Goal: Task Accomplishment & Management: Complete application form

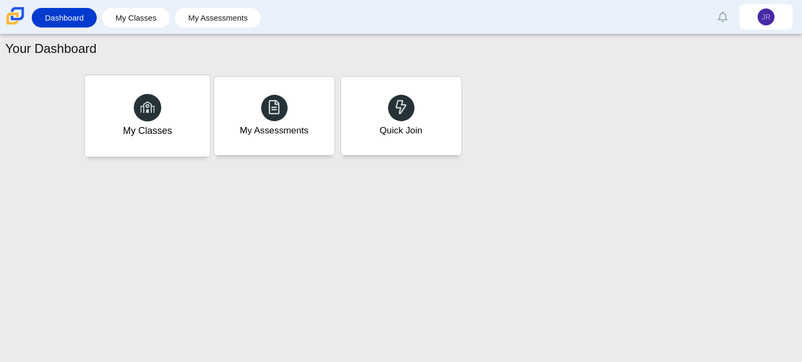
click at [185, 106] on div "My Classes" at bounding box center [147, 115] width 125 height 81
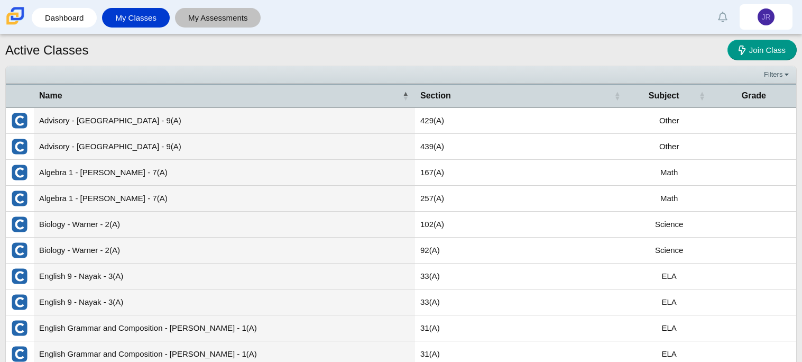
click at [184, 19] on link "My Assessments" at bounding box center [218, 18] width 76 height 20
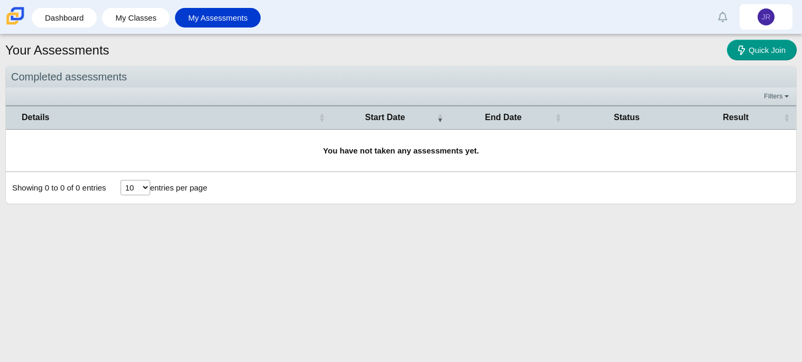
click at [258, 175] on div "Showing 0 to 0 of 0 entries 10 25 50 100 entries per page « Prev Next »" at bounding box center [401, 188] width 791 height 32
click at [68, 10] on link "Dashboard" at bounding box center [64, 18] width 54 height 20
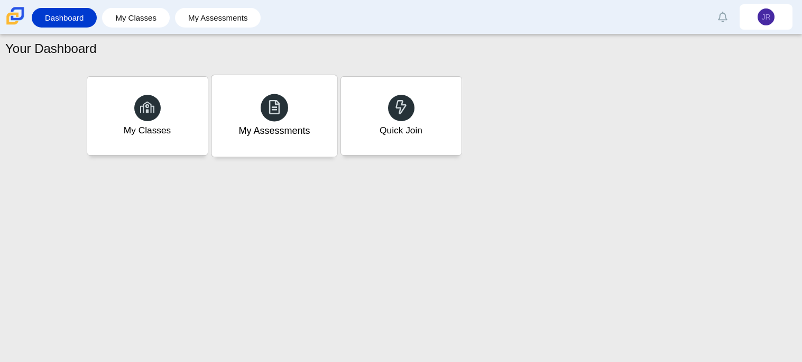
click at [270, 96] on div at bounding box center [275, 108] width 28 height 28
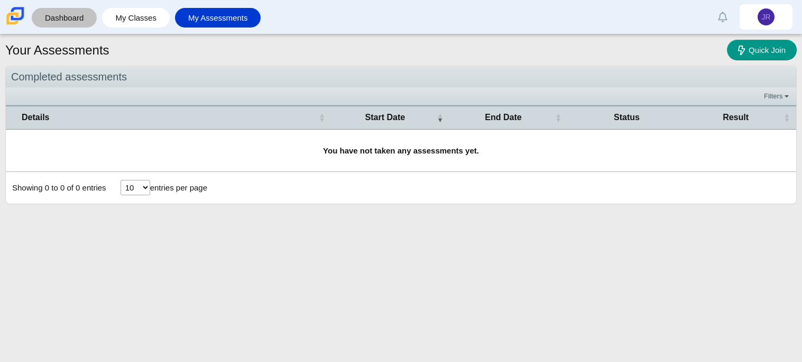
click at [77, 16] on link "Dashboard" at bounding box center [64, 18] width 54 height 20
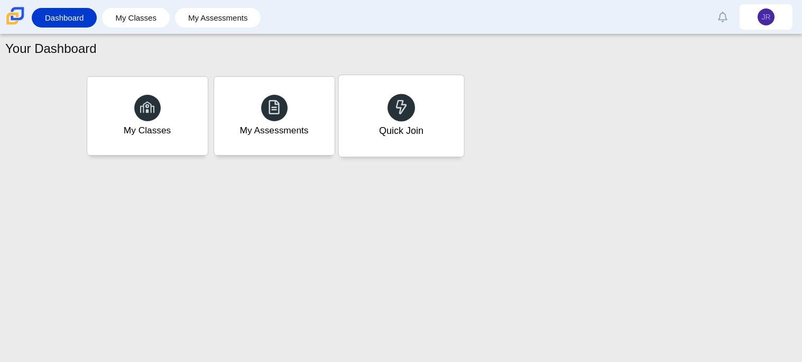
click at [404, 118] on div at bounding box center [402, 108] width 28 height 28
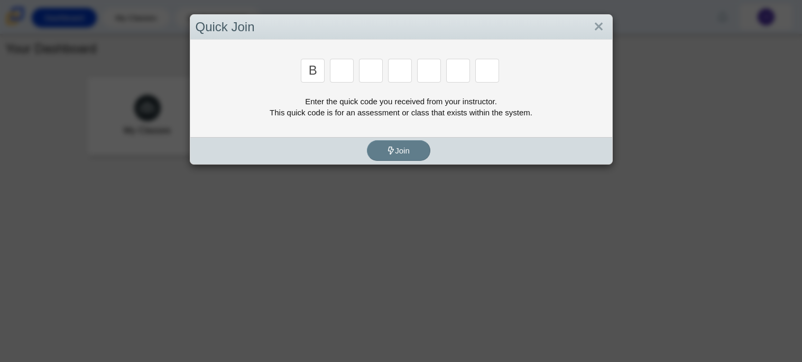
type input "b"
type input "m"
type input "3"
type input "5"
type input "3"
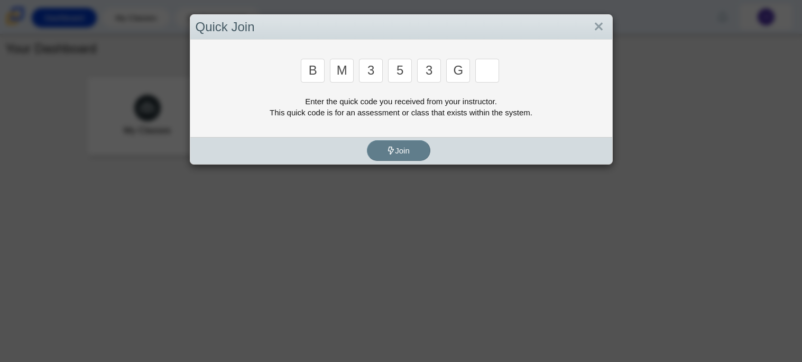
type input "g"
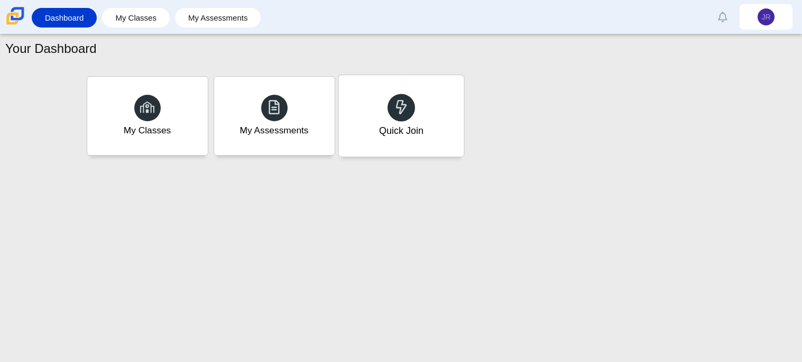
type input "b"
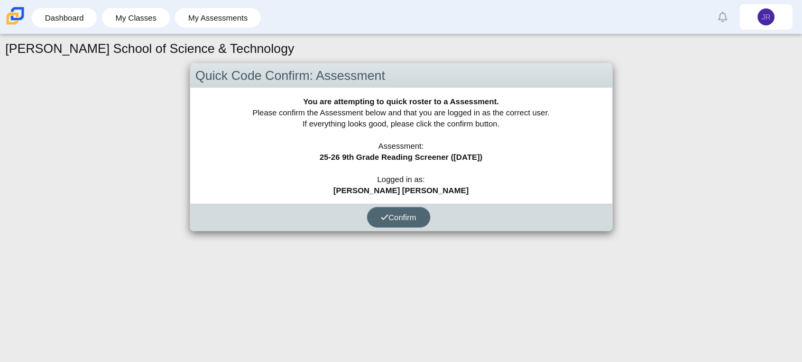
click at [407, 218] on span "Confirm" at bounding box center [399, 217] width 36 height 9
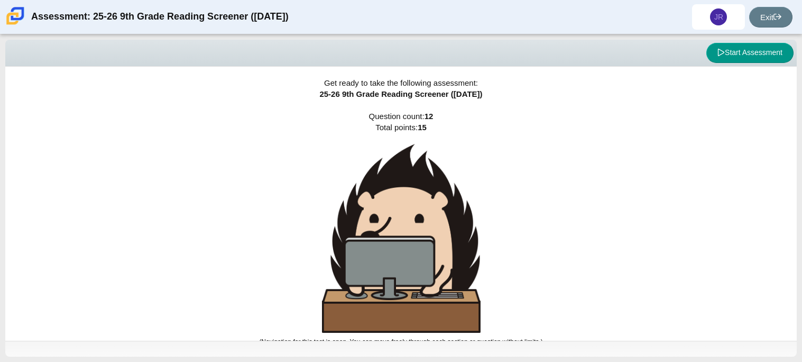
scroll to position [6, 0]
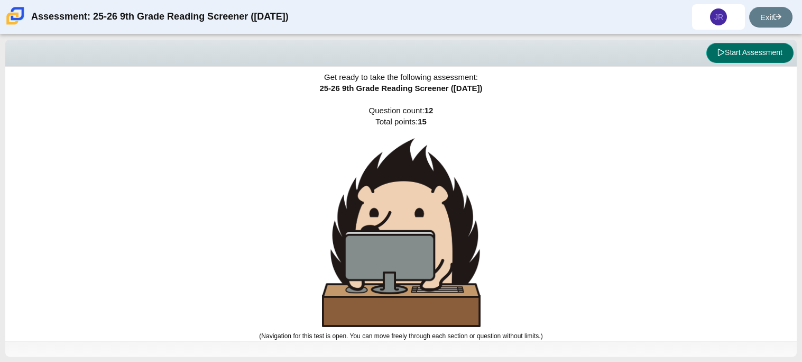
click at [733, 49] on button "Start Assessment" at bounding box center [750, 53] width 87 height 20
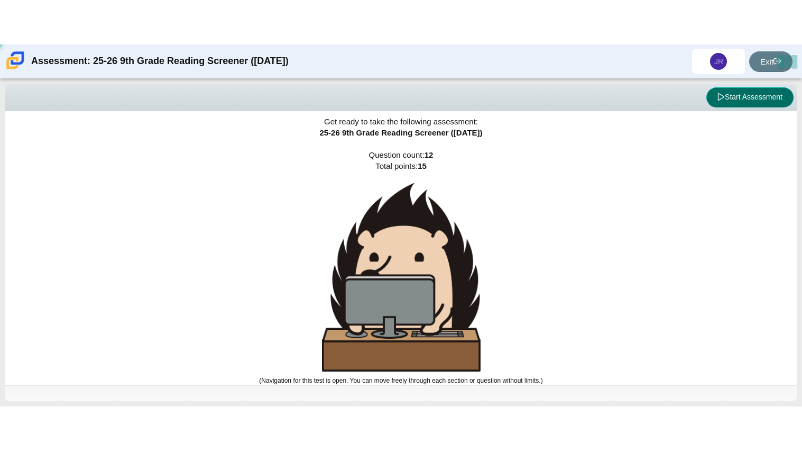
scroll to position [0, 0]
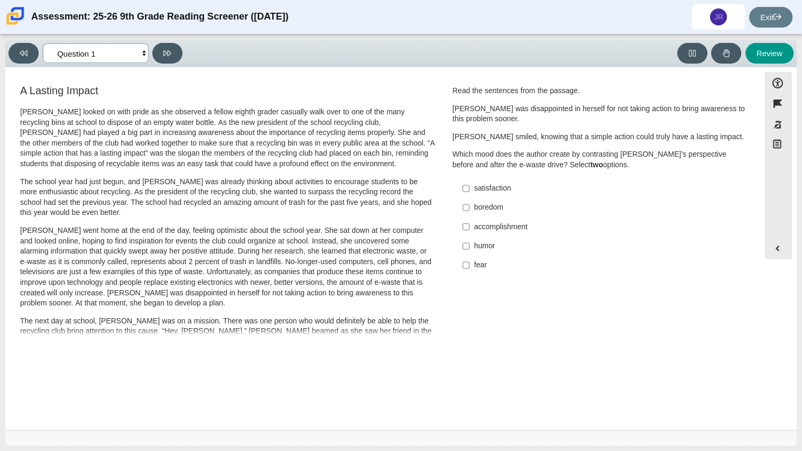
click at [109, 59] on select "Questions Question 1 Question 2 Question 3 Question 4 Question 5 Question 6 Que…" at bounding box center [96, 53] width 106 height 20
click at [122, 49] on select "Questions Question 1 Question 2 Question 3 Question 4 Question 5 Question 6 Que…" at bounding box center [96, 53] width 106 height 20
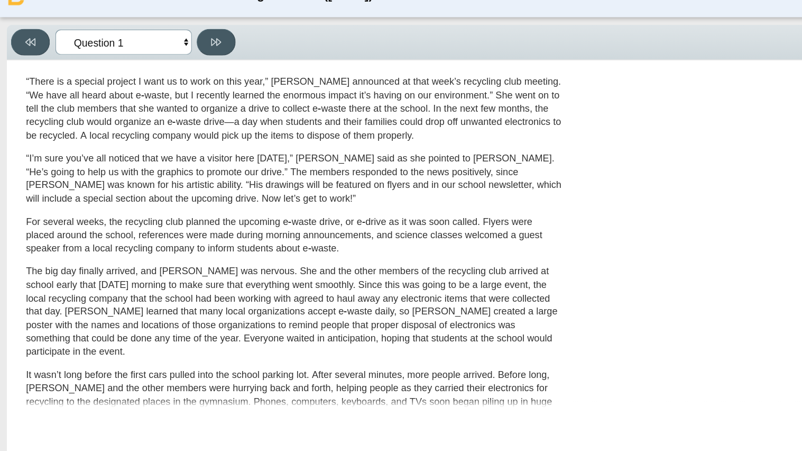
scroll to position [307, 0]
select select "0ff64528-ffd7-428d-b192-babfaadd44e8"
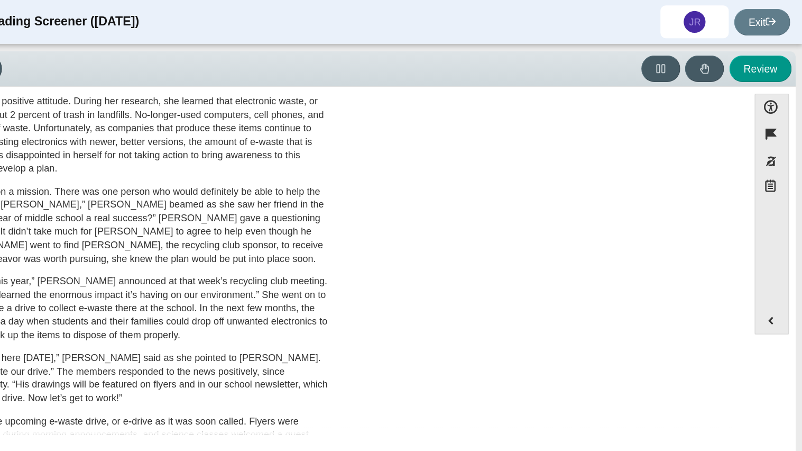
scroll to position [0, 0]
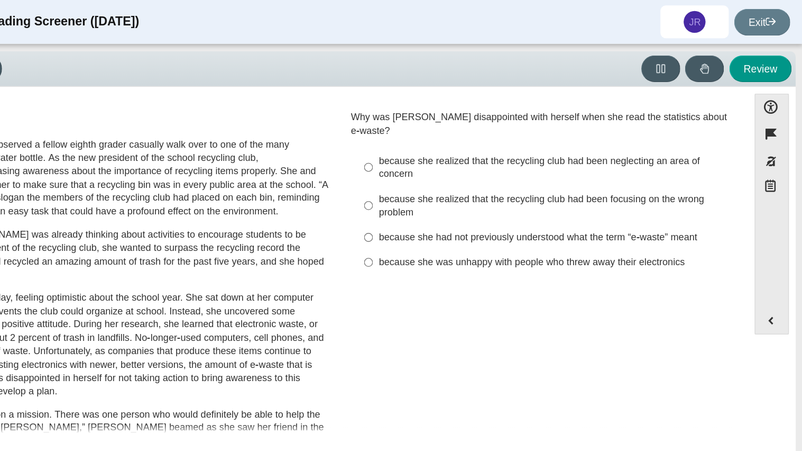
click at [567, 149] on div "because she realized that the recycling club had been focusing on the wrong pro…" at bounding box center [607, 159] width 267 height 21
click at [470, 149] on input "because she realized that the recycling club had been focusing on the wrong pro…" at bounding box center [466, 159] width 7 height 30
radio input "true"
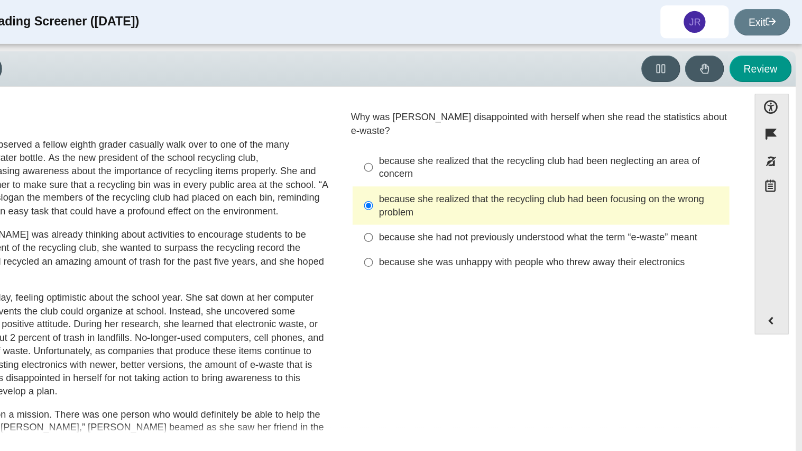
click at [581, 124] on div "because she realized that the recycling club had been neglecting an area of con…" at bounding box center [607, 130] width 267 height 21
click at [470, 124] on input "because she realized that the recycling club had been neglecting an area of con…" at bounding box center [466, 130] width 7 height 30
radio input "true"
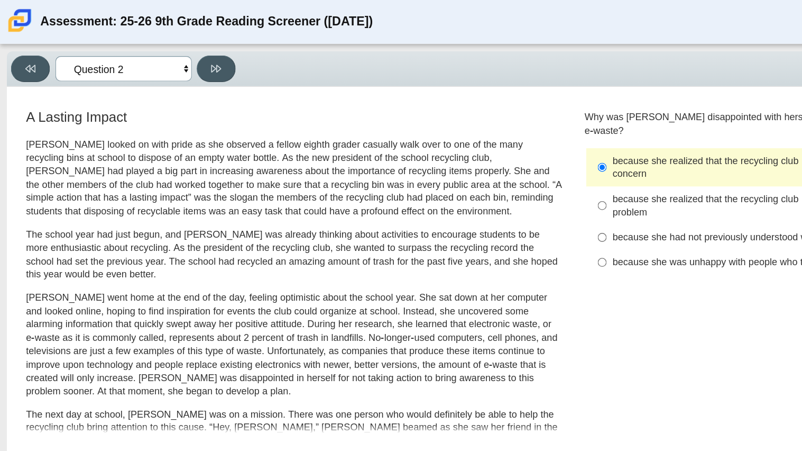
click at [131, 50] on select "Questions Question 1 Question 2 Question 3 Question 4 Question 5 Question 6 Que…" at bounding box center [96, 53] width 106 height 20
select select "ccc5b315-3c7c-471c-bf90-f22c8299c798"
click at [43, 43] on select "Questions Question 1 Question 2 Question 3 Question 4 Question 5 Question 6 Que…" at bounding box center [96, 53] width 106 height 20
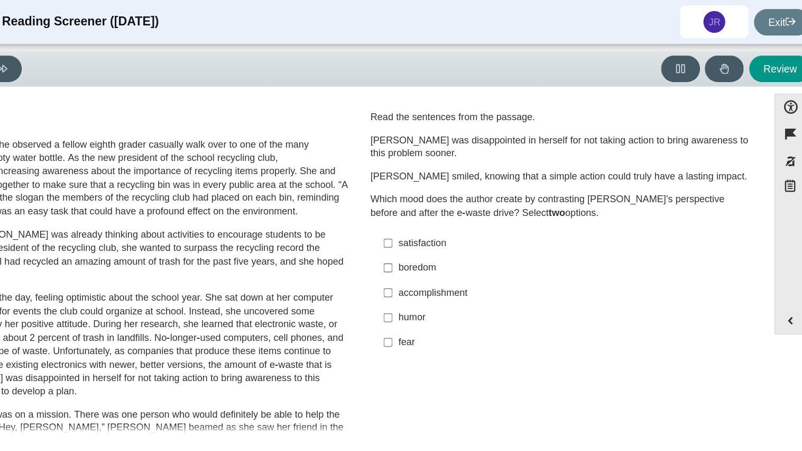
click at [504, 230] on div "accomplishment" at bounding box center [607, 227] width 267 height 11
click at [470, 230] on input "accomplishment accomplishment" at bounding box center [466, 226] width 7 height 19
checkbox input "true"
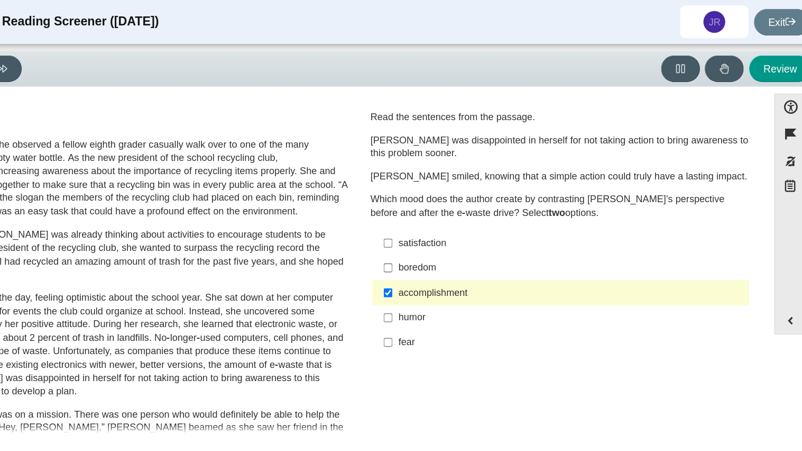
click at [495, 189] on div "satisfaction" at bounding box center [607, 188] width 267 height 11
click at [470, 189] on input "satisfaction satisfaction" at bounding box center [466, 188] width 7 height 19
checkbox input "true"
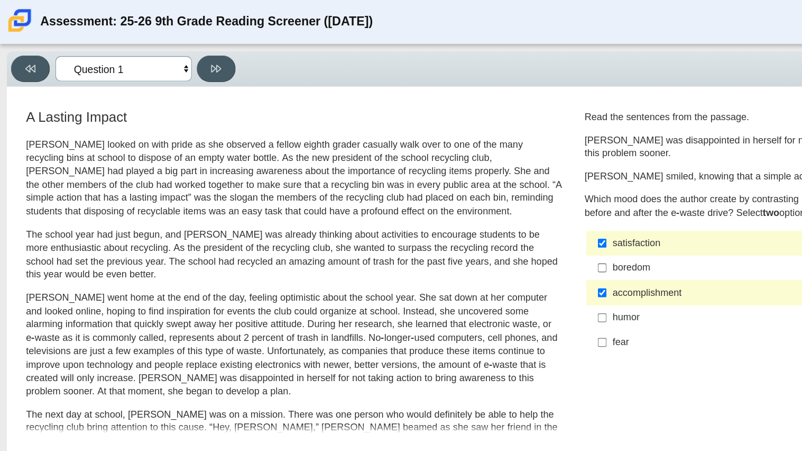
click at [144, 56] on select "Questions Question 1 Question 2 Question 3 Question 4 Question 5 Question 6 Que…" at bounding box center [96, 53] width 106 height 20
select select "7ce3d843-6974-4858-901c-1ff39630e843"
click at [43, 43] on select "Questions Question 1 Question 2 Question 3 Question 4 Question 5 Question 6 Que…" at bounding box center [96, 53] width 106 height 20
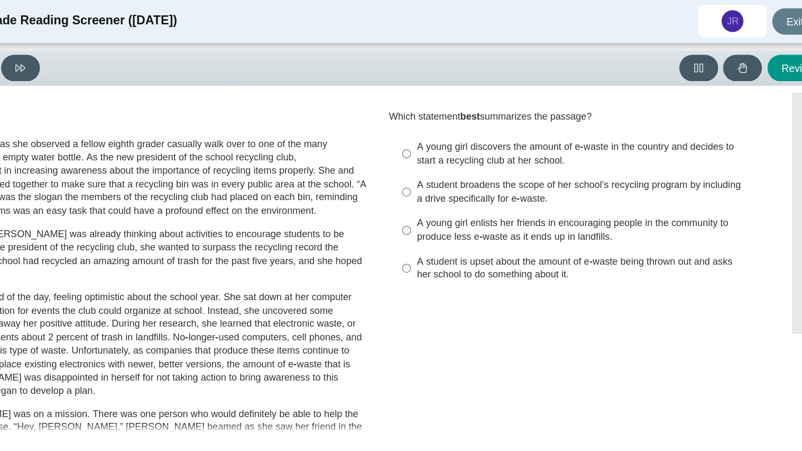
click at [539, 114] on div "A young girl discovers the amount of e-waste in the country and decides to star…" at bounding box center [607, 119] width 267 height 21
click at [470, 114] on input "A young girl discovers the amount of e-waste in the country and decides to star…" at bounding box center [466, 120] width 7 height 30
radio input "true"
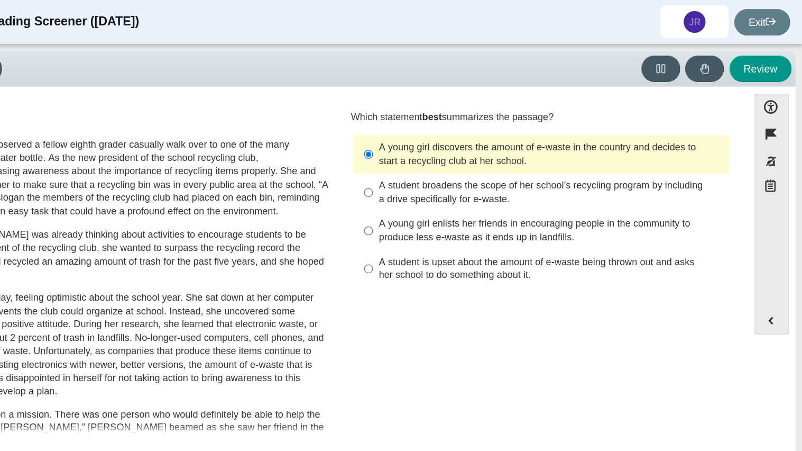
click at [499, 208] on div "A student is upset about the amount of e-waste being thrown out and asks her sc…" at bounding box center [607, 208] width 267 height 21
click at [470, 208] on input "A student is upset about the amount of e-waste being thrown out and asks her sc…" at bounding box center [466, 209] width 7 height 30
radio input "true"
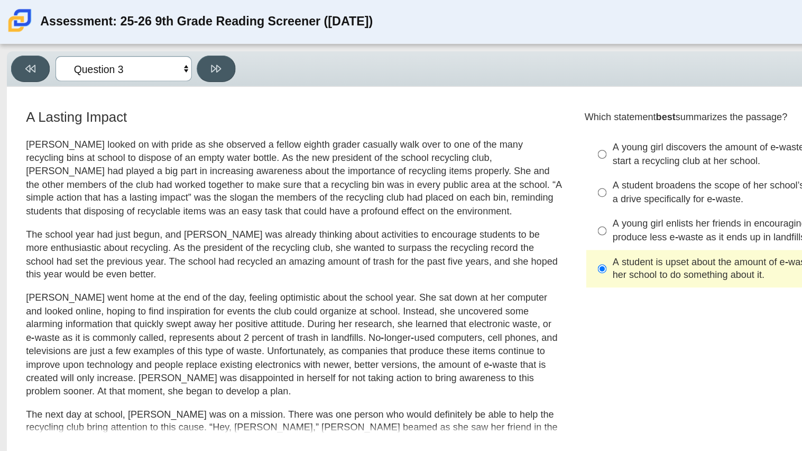
click at [80, 53] on select "Questions Question 1 Question 2 Question 3 Question 4 Question 5 Question 6 Que…" at bounding box center [96, 53] width 106 height 20
select select "ca9ea0f1-49c5-4bd1-83b0-472c18652b42"
click at [43, 43] on select "Questions Question 1 Question 2 Question 3 Question 4 Question 5 Question 6 Que…" at bounding box center [96, 53] width 106 height 20
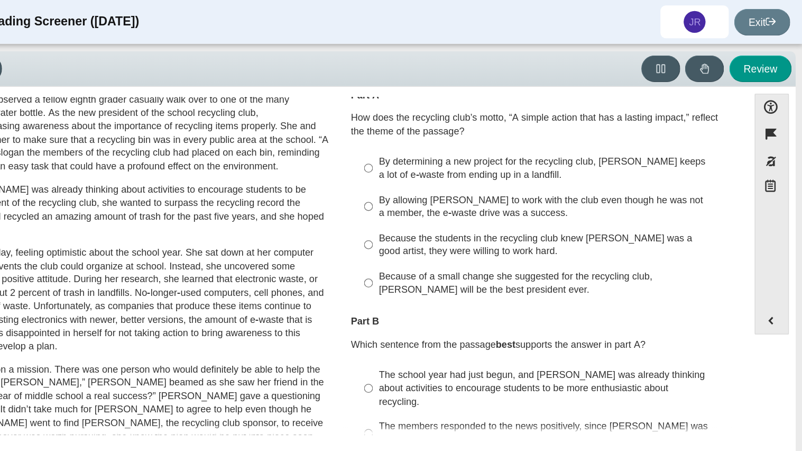
scroll to position [39, 0]
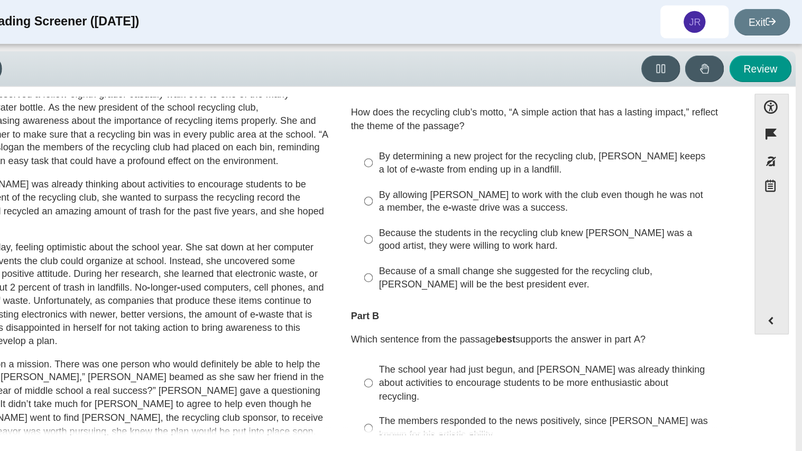
click at [522, 218] on div "Because of a small change she suggested for the recycling club, Scarlett will b…" at bounding box center [607, 215] width 267 height 21
click at [470, 218] on input "Because of a small change she suggested for the recycling club, Scarlett will b…" at bounding box center [466, 215] width 7 height 30
radio input "true"
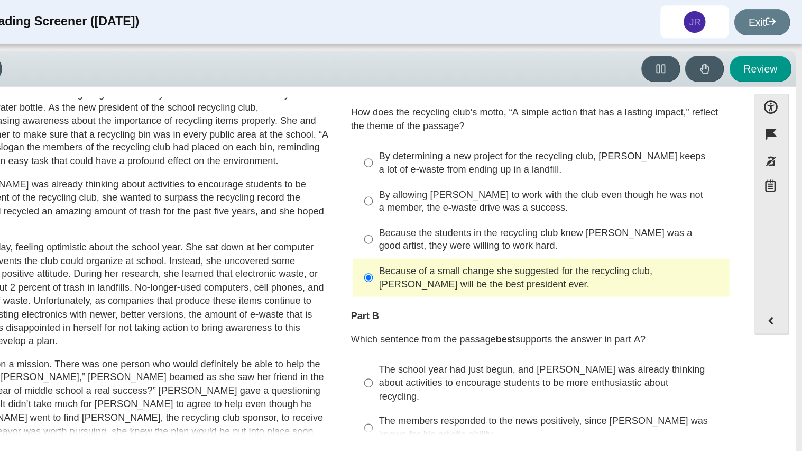
click at [522, 218] on div "Because of a small change she suggested for the recycling club, Scarlett will b…" at bounding box center [607, 215] width 267 height 21
click at [470, 218] on input "Because of a small change she suggested for the recycling club, Scarlett will b…" at bounding box center [466, 215] width 7 height 30
click at [538, 128] on div "By determining a new project for the recycling club, Scarlett keeps a lot of e-…" at bounding box center [607, 126] width 267 height 21
click at [470, 128] on input "By determining a new project for the recycling club, Scarlett keeps a lot of e-…" at bounding box center [466, 126] width 7 height 30
radio input "true"
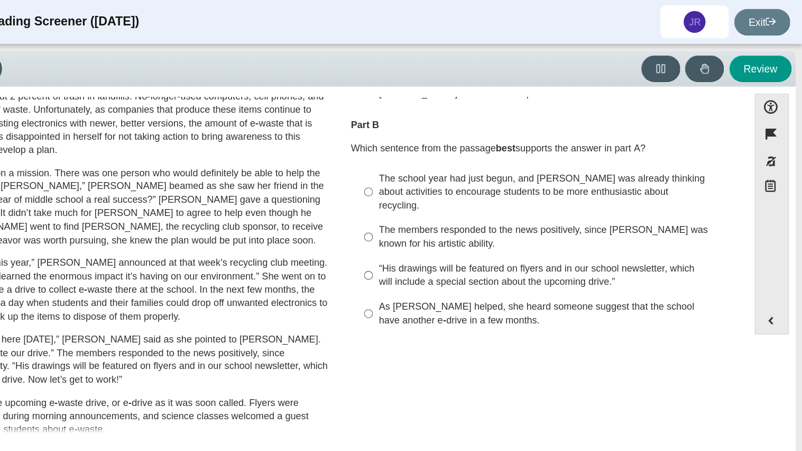
scroll to position [190, 0]
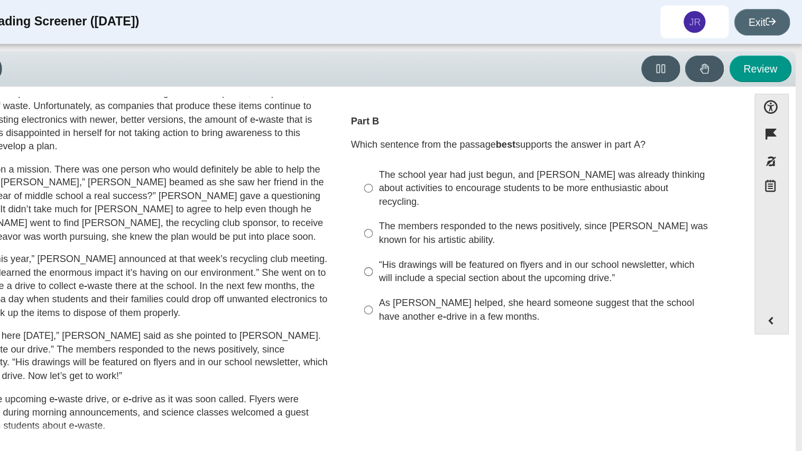
click at [763, 25] on link "Exit" at bounding box center [771, 17] width 43 height 21
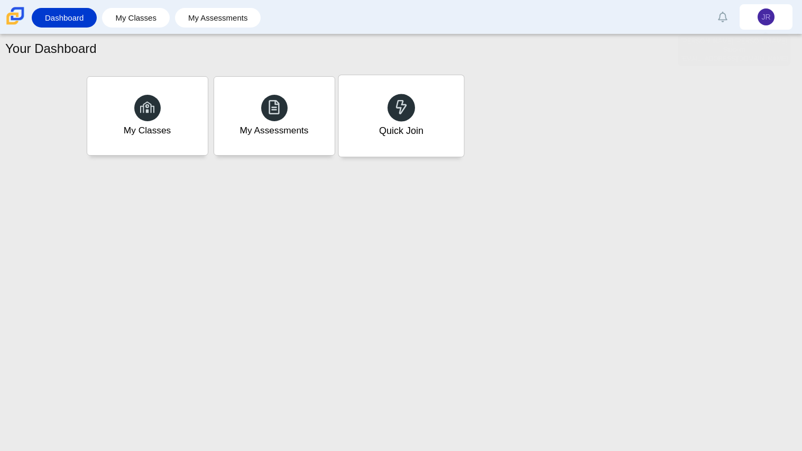
click at [388, 121] on div "Quick Join" at bounding box center [401, 115] width 125 height 81
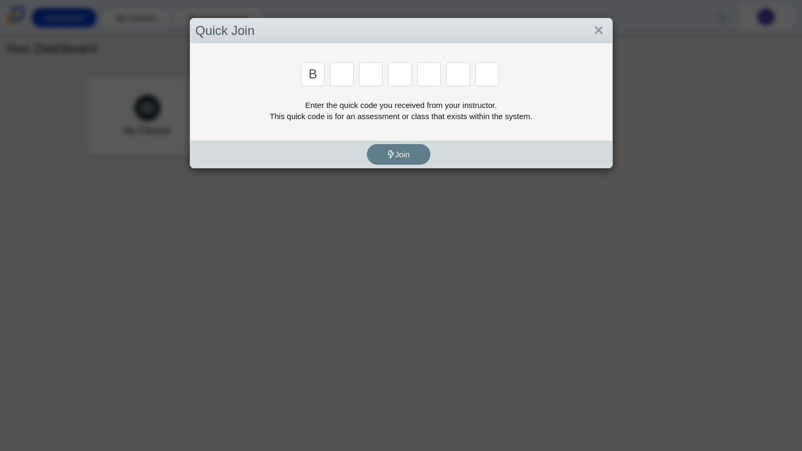
type input "b"
type input "m"
type input "3"
type input "5"
type input "3"
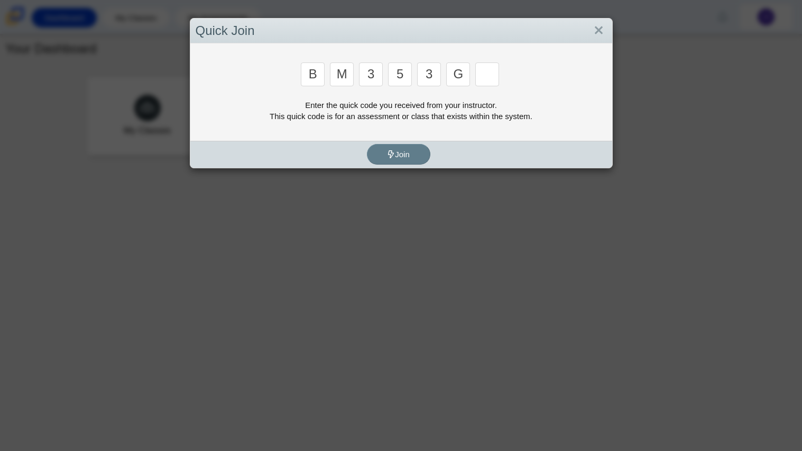
type input "g"
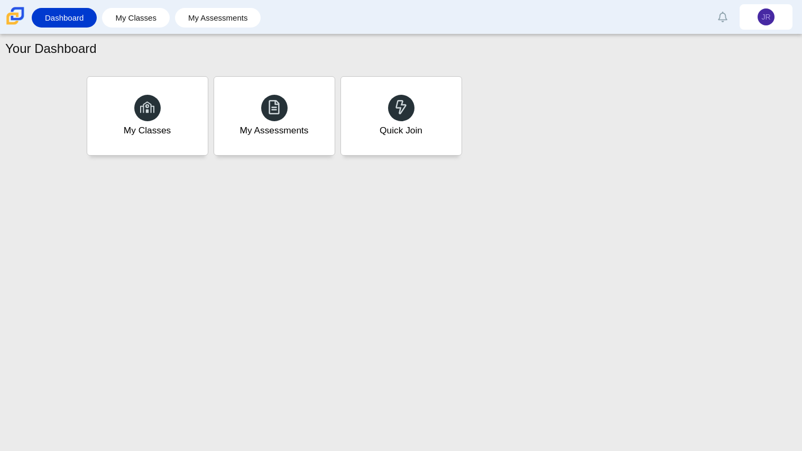
type input "b"
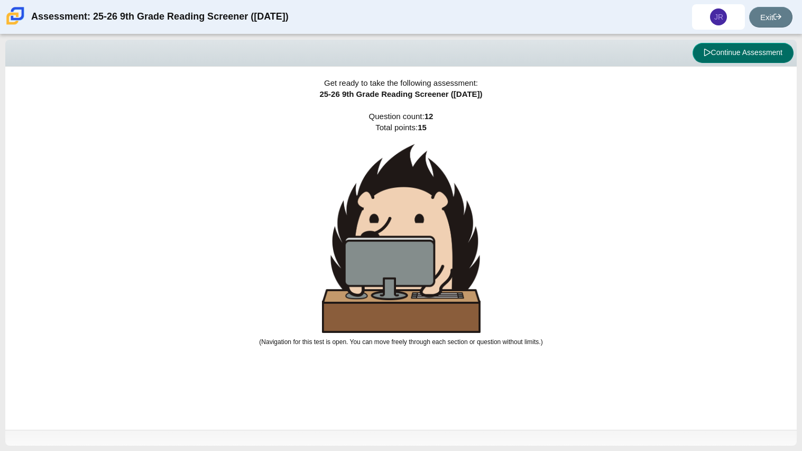
click at [726, 58] on button "Continue Assessment" at bounding box center [743, 53] width 101 height 20
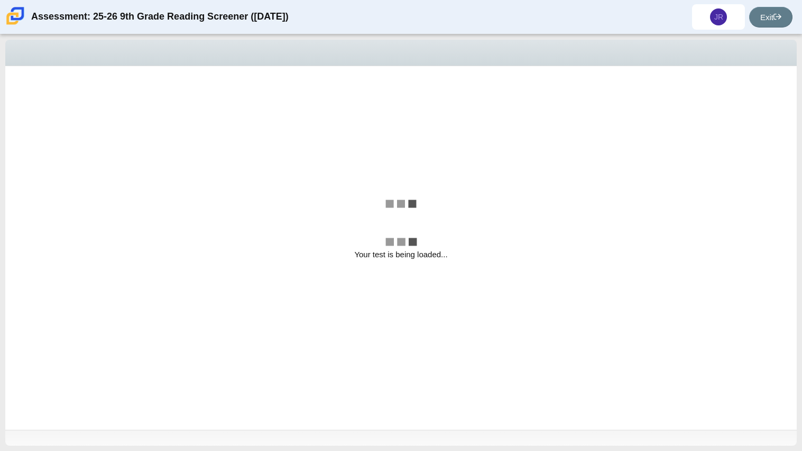
select select "ca9ea0f1-49c5-4bd1-83b0-472c18652b42"
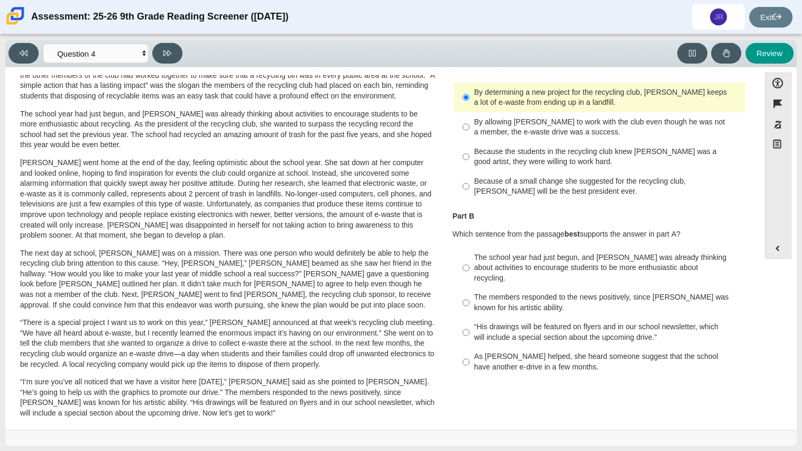
scroll to position [68, 0]
click at [578, 272] on label "The school year had just begun, and Scarlett was already thinking about activit…" at bounding box center [600, 267] width 290 height 40
click at [470, 272] on input "The school year had just begun, and Scarlett was already thinking about activit…" at bounding box center [466, 267] width 7 height 40
radio input "true"
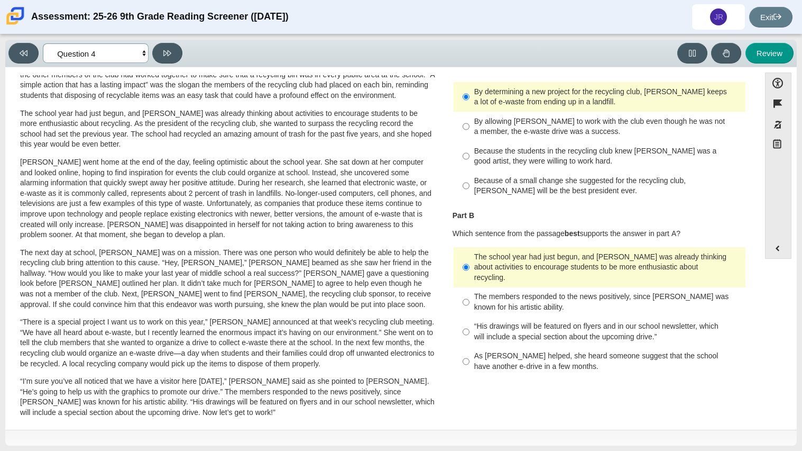
click at [111, 48] on select "Questions Question 1 Question 2 Question 3 Question 4 Question 5 Question 6 Que…" at bounding box center [96, 53] width 106 height 20
select select "e41f1a79-e29f-4095-8030-a53364015bed"
click at [43, 43] on select "Questions Question 1 Question 2 Question 3 Question 4 Question 5 Question 6 Que…" at bounding box center [96, 53] width 106 height 20
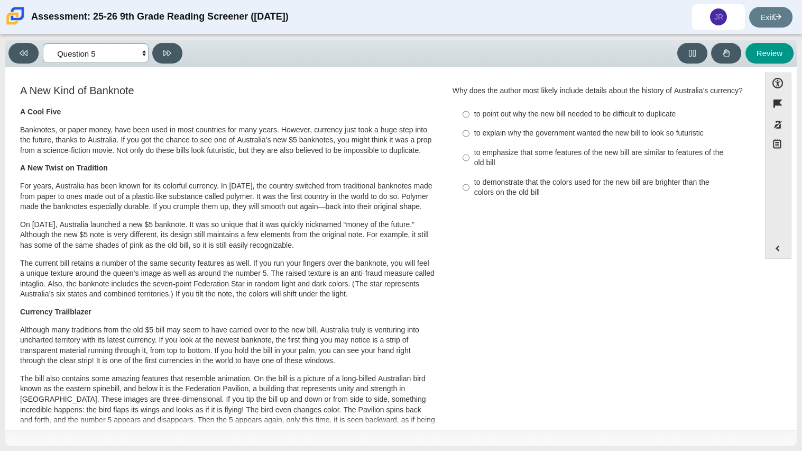
click at [128, 56] on select "Questions Question 1 Question 2 Question 3 Question 4 Question 5 Question 6 Que…" at bounding box center [96, 53] width 106 height 20
click at [541, 362] on div "A New Kind of Banknote A Cool Five Banknotes, or paper money, have been used in…" at bounding box center [383, 387] width 744 height 609
click at [762, 14] on link "Exit" at bounding box center [771, 17] width 43 height 21
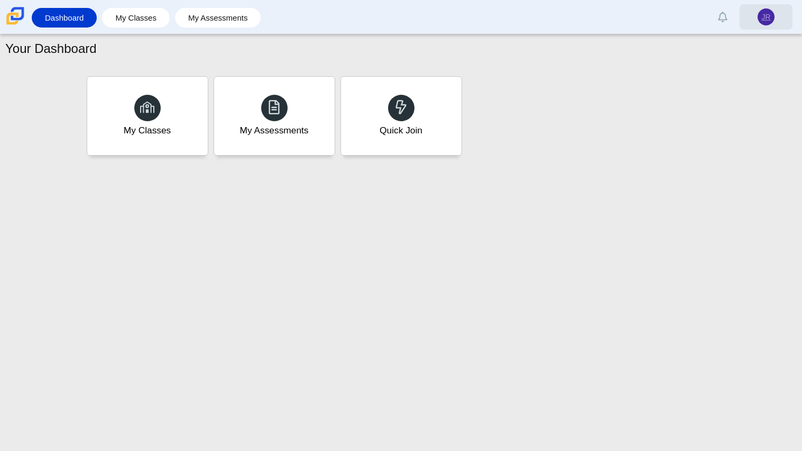
click at [768, 21] on span "JR" at bounding box center [766, 16] width 9 height 7
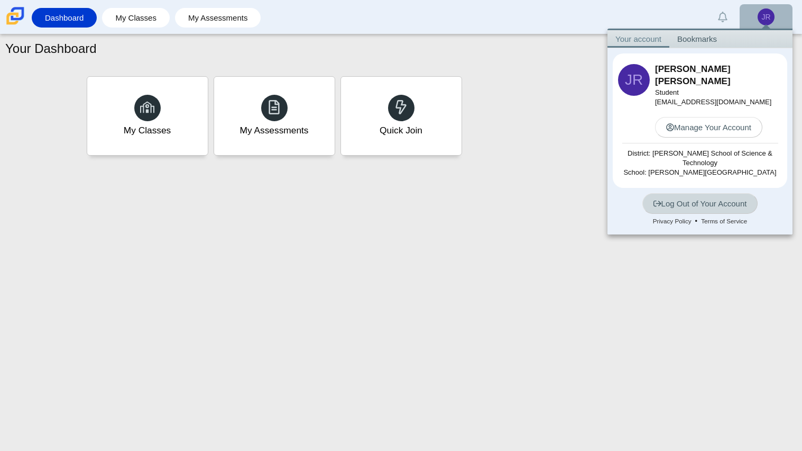
click at [681, 193] on link "Log Out of Your Account" at bounding box center [701, 203] width 116 height 21
